Goal: Use online tool/utility: Utilize a website feature to perform a specific function

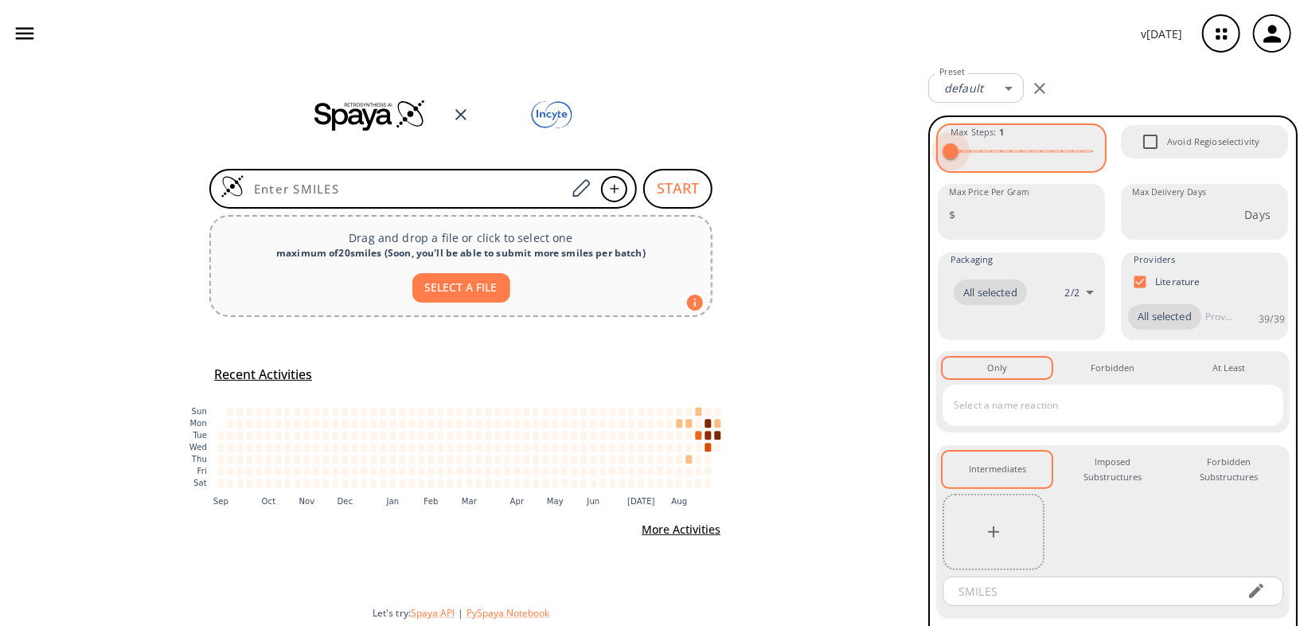
type input "15"
drag, startPoint x: 1040, startPoint y: 146, endPoint x: 1101, endPoint y: 168, distance: 65.2
click at [1107, 165] on div "Max Steps : 15 Avoid Regioselectivity Max Price Per Gram $ Max Price Per Gram M…" at bounding box center [1113, 395] width 354 height 545
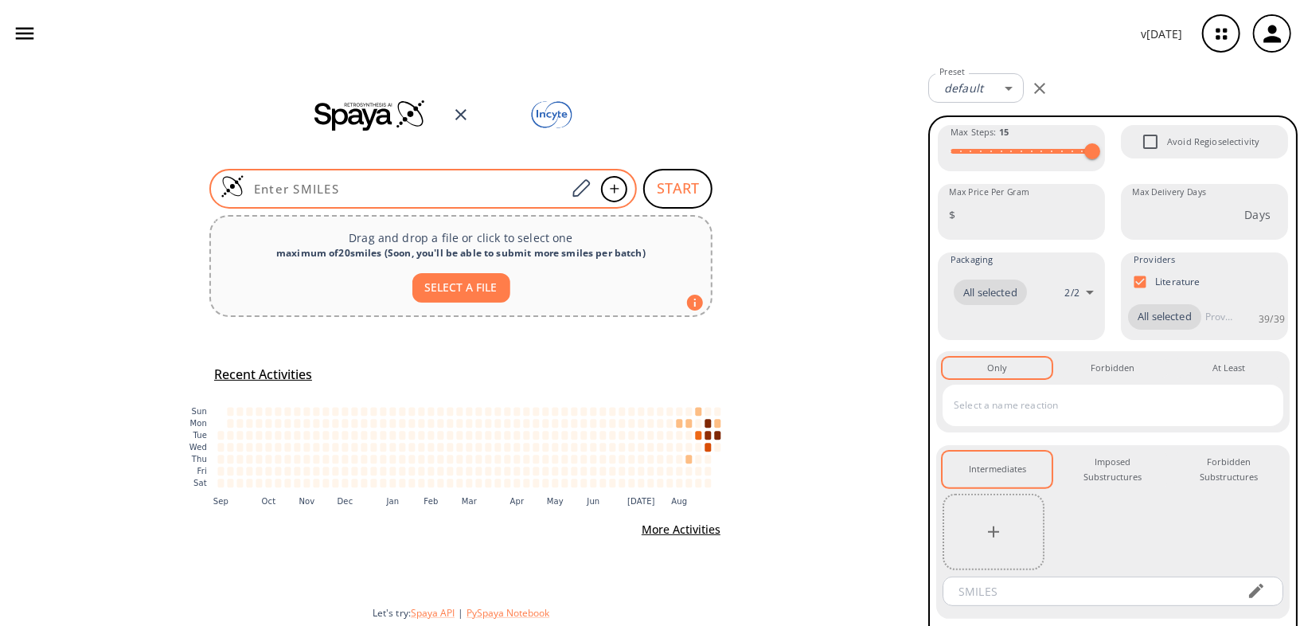
click at [304, 182] on input at bounding box center [405, 189] width 322 height 16
paste input "O=C(NC)C1=CC(C2(C3)CC3C2)=CN=C1"
type input "O=C(NC)C1=CC(C2(C3)CC3C2)=CN=C1"
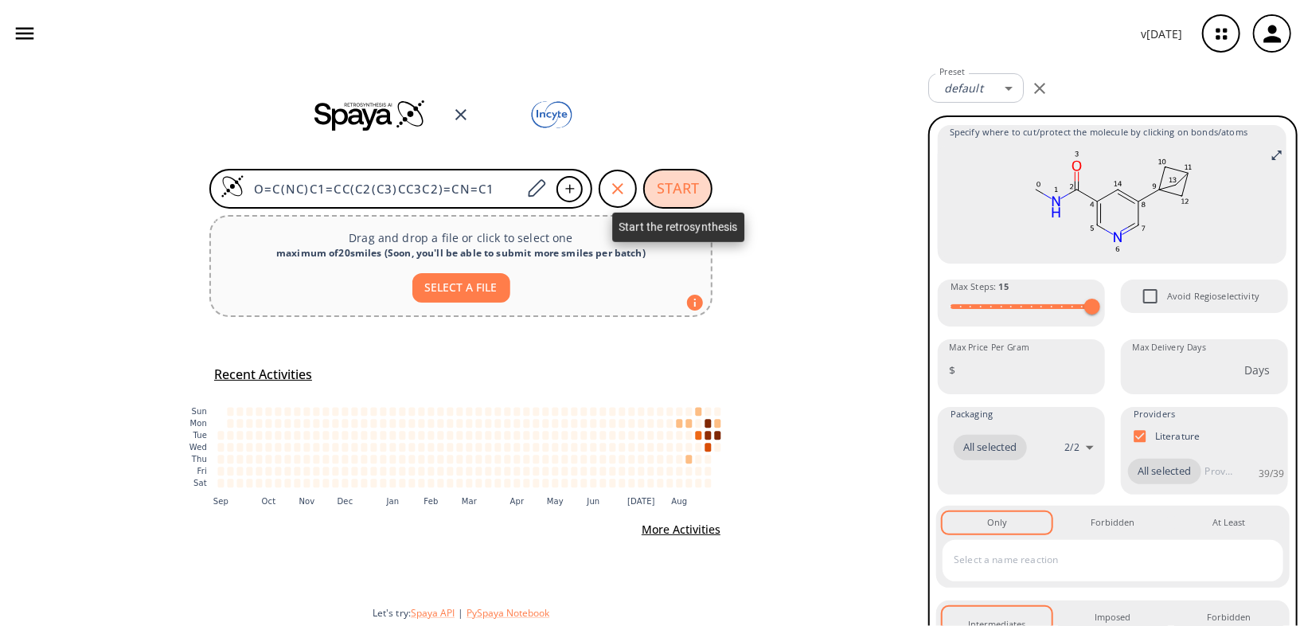
click at [676, 191] on button "START" at bounding box center [677, 189] width 69 height 40
